Goal: Ask a question

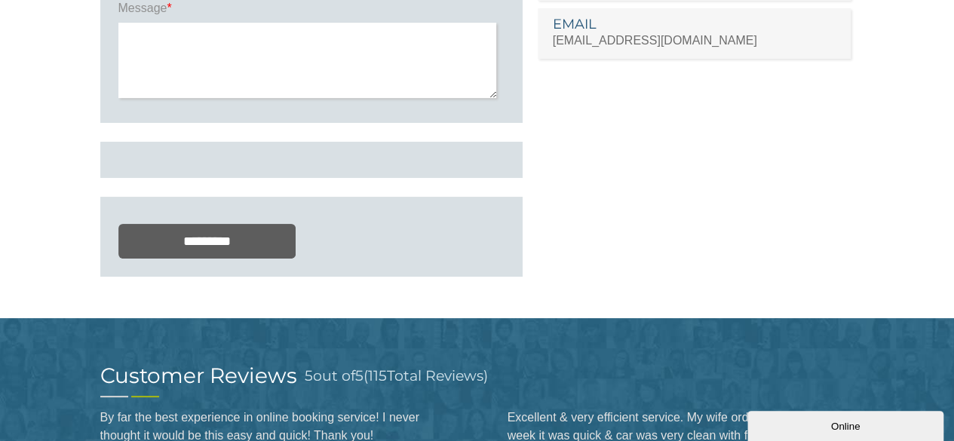
scroll to position [453, 0]
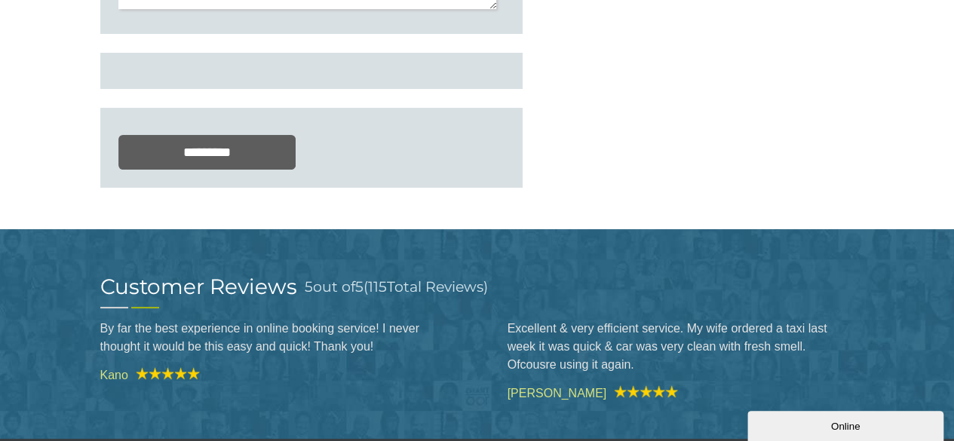
click at [788, 428] on div "Online" at bounding box center [846, 426] width 174 height 11
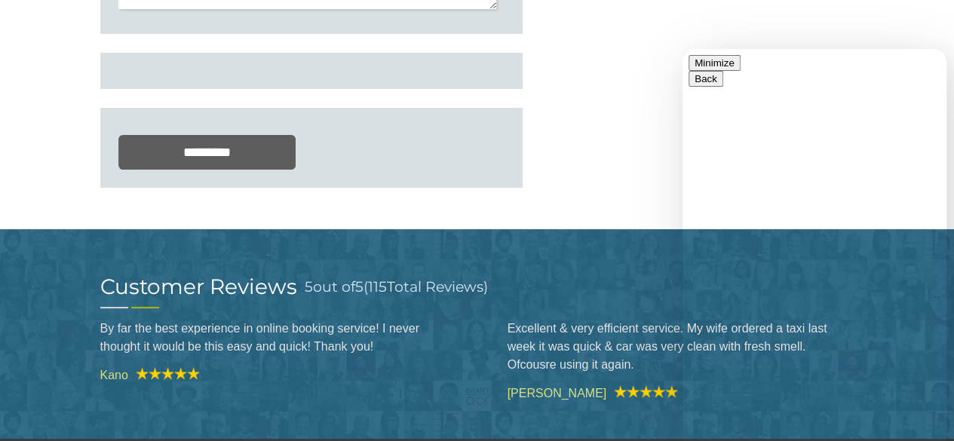
scroll to position [673, 0]
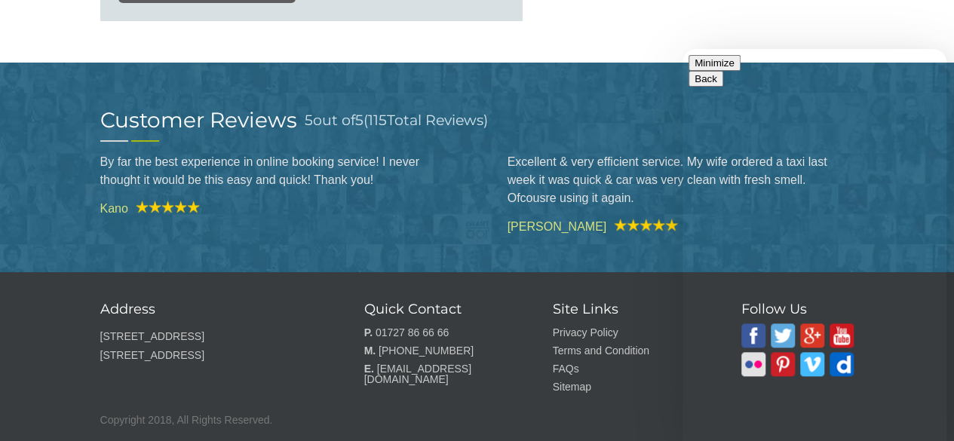
click at [683, 49] on textarea at bounding box center [683, 49] width 0 height 0
type textarea "*"
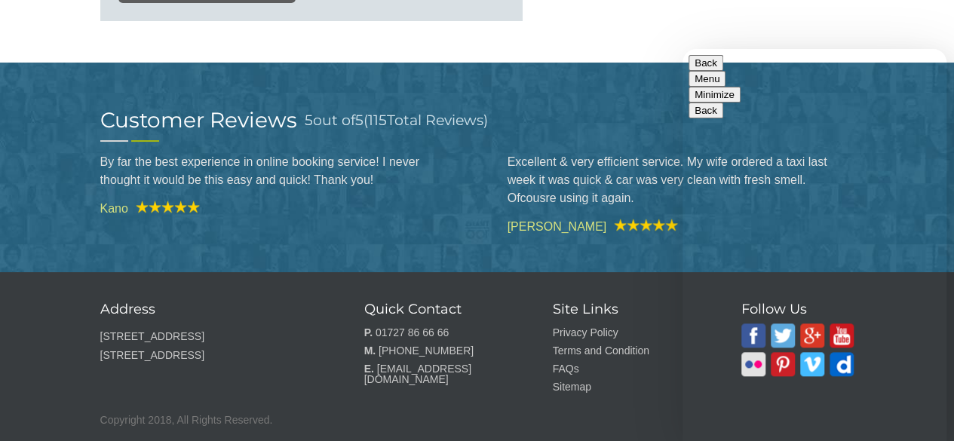
type textarea "**********"
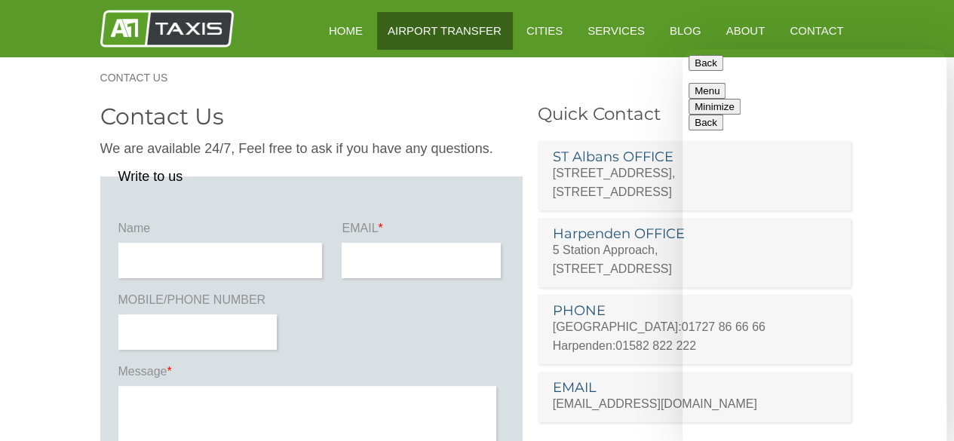
click at [464, 40] on link "Airport Transfer" at bounding box center [444, 30] width 135 height 37
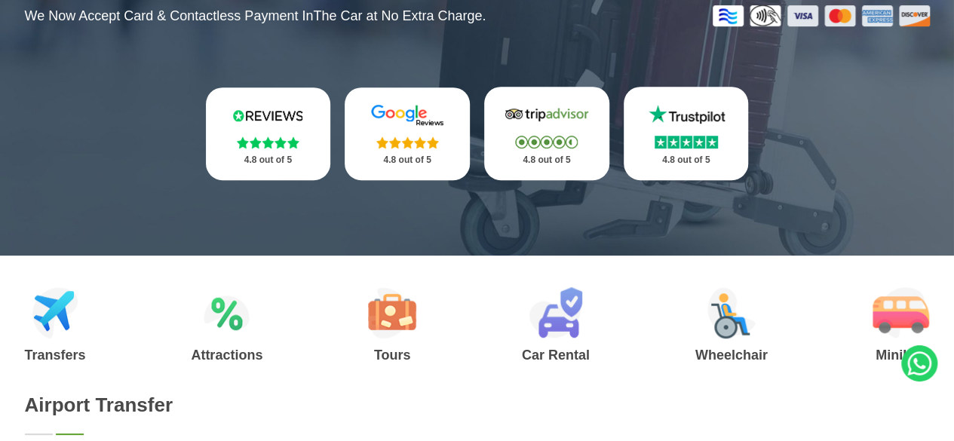
scroll to position [377, 0]
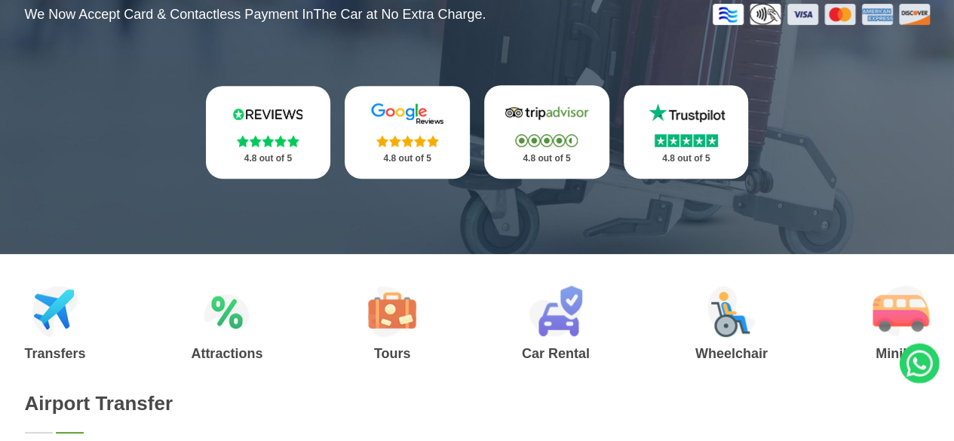
click at [917, 363] on icon at bounding box center [920, 363] width 40 height 40
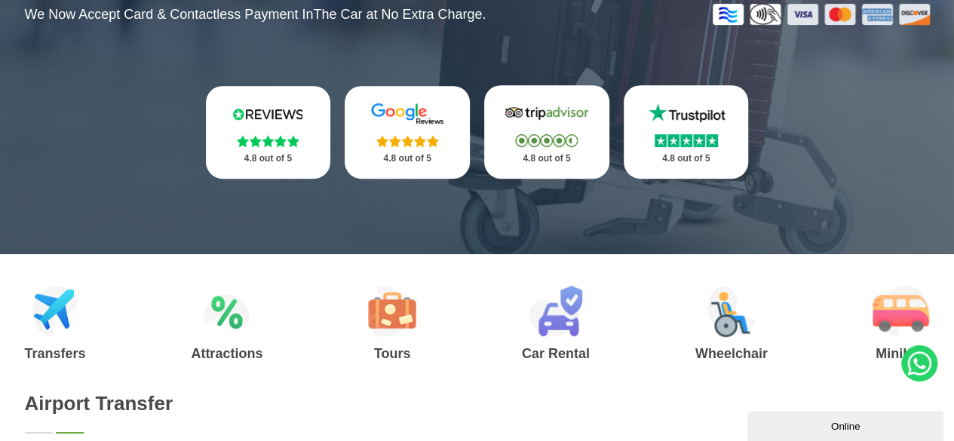
click at [785, 423] on div "Online" at bounding box center [846, 426] width 174 height 11
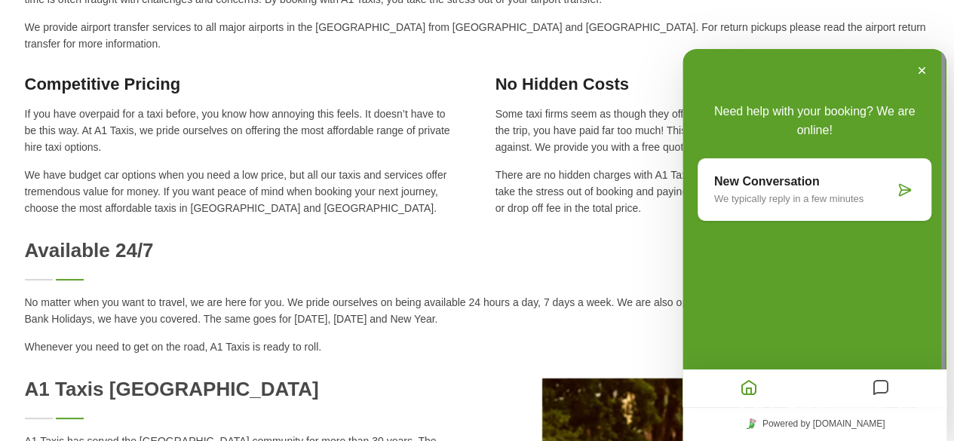
scroll to position [1132, 0]
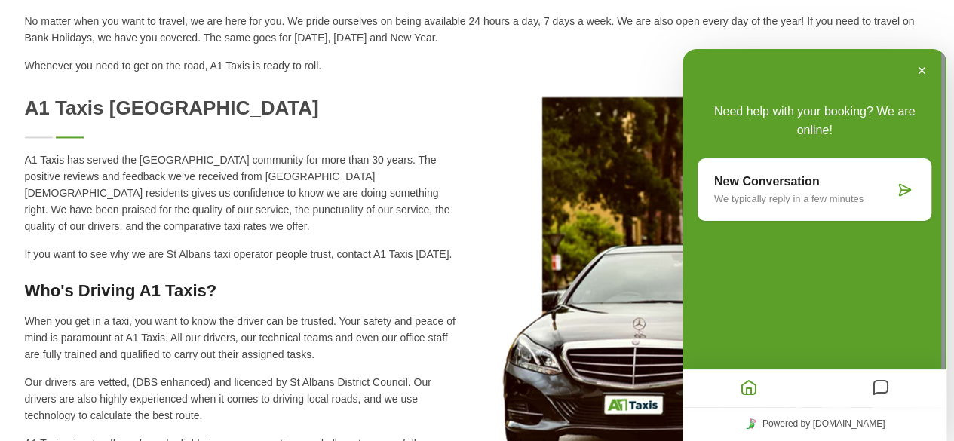
click at [828, 198] on p "We typically reply in a few minutes" at bounding box center [805, 198] width 180 height 11
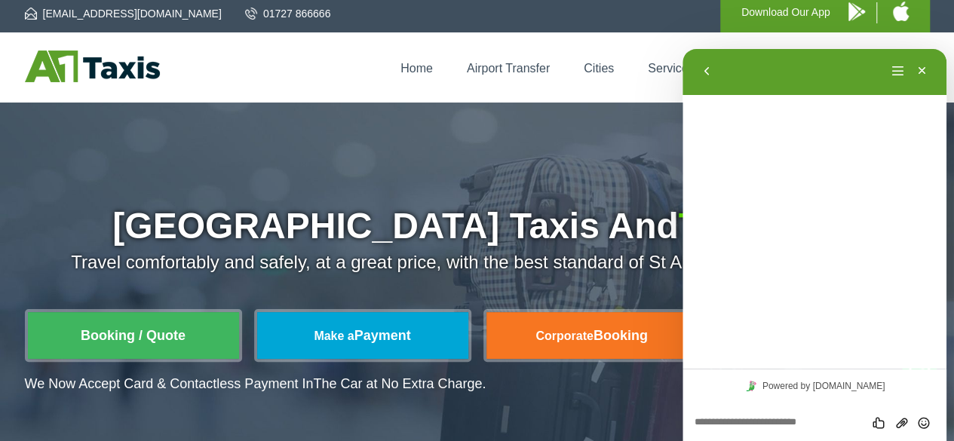
scroll to position [0, 0]
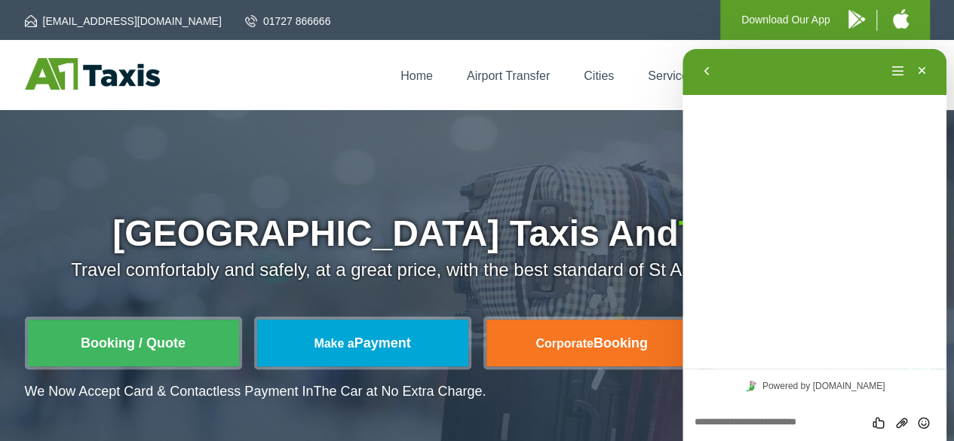
click at [580, 94] on div "Home Airport Transfer Cities Services Blog About Us Contact Us" at bounding box center [477, 75] width 954 height 70
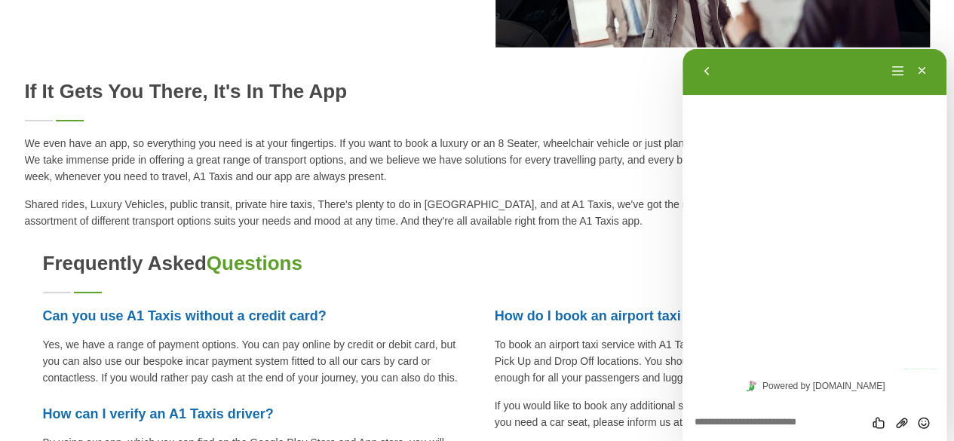
scroll to position [2414, 0]
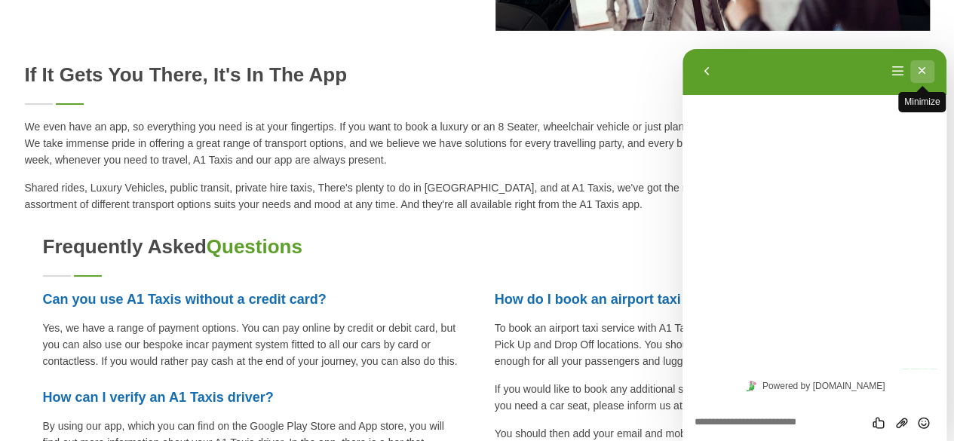
click at [920, 74] on button "Minimize" at bounding box center [923, 71] width 24 height 23
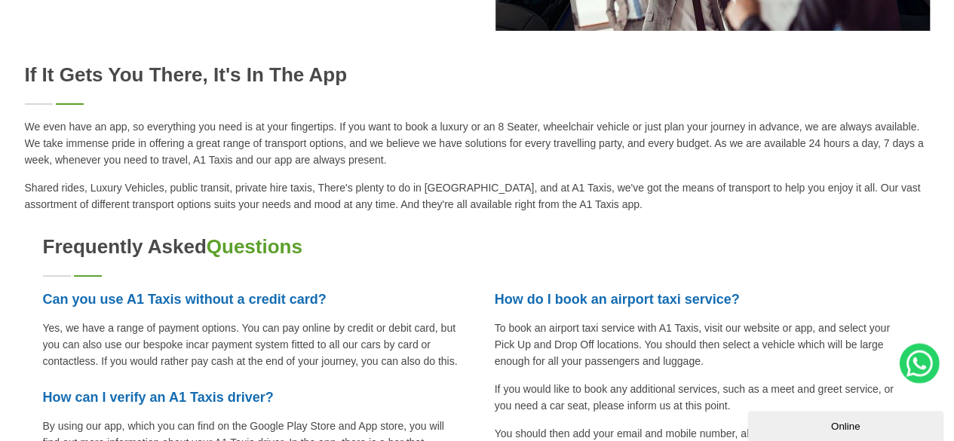
click at [920, 351] on icon at bounding box center [920, 363] width 26 height 26
